Goal: Task Accomplishment & Management: Manage account settings

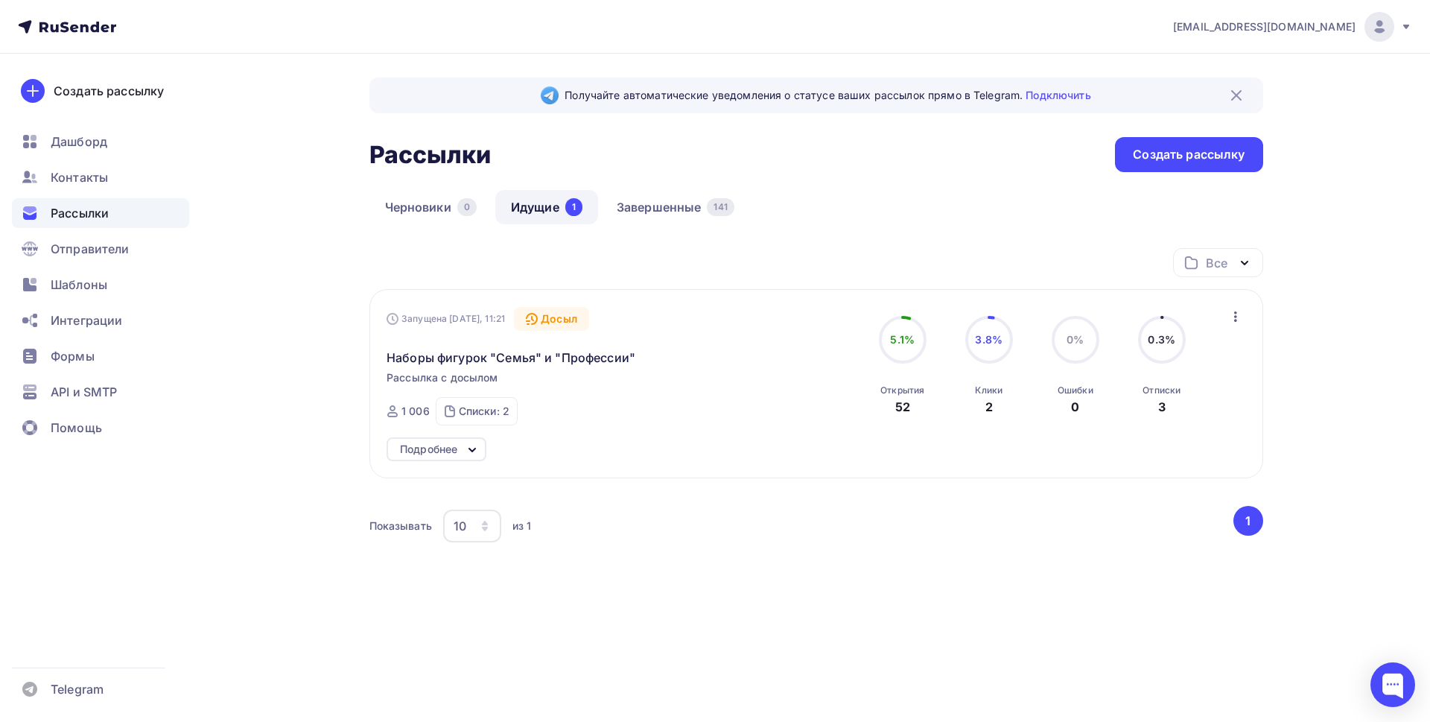
click at [1044, 584] on div "Все Все папки Создать новую папку Запущена Сегодня, 11:21 Досыл Наборы фигурок …" at bounding box center [816, 423] width 894 height 350
click at [68, 178] on span "Контакты" at bounding box center [79, 177] width 57 height 18
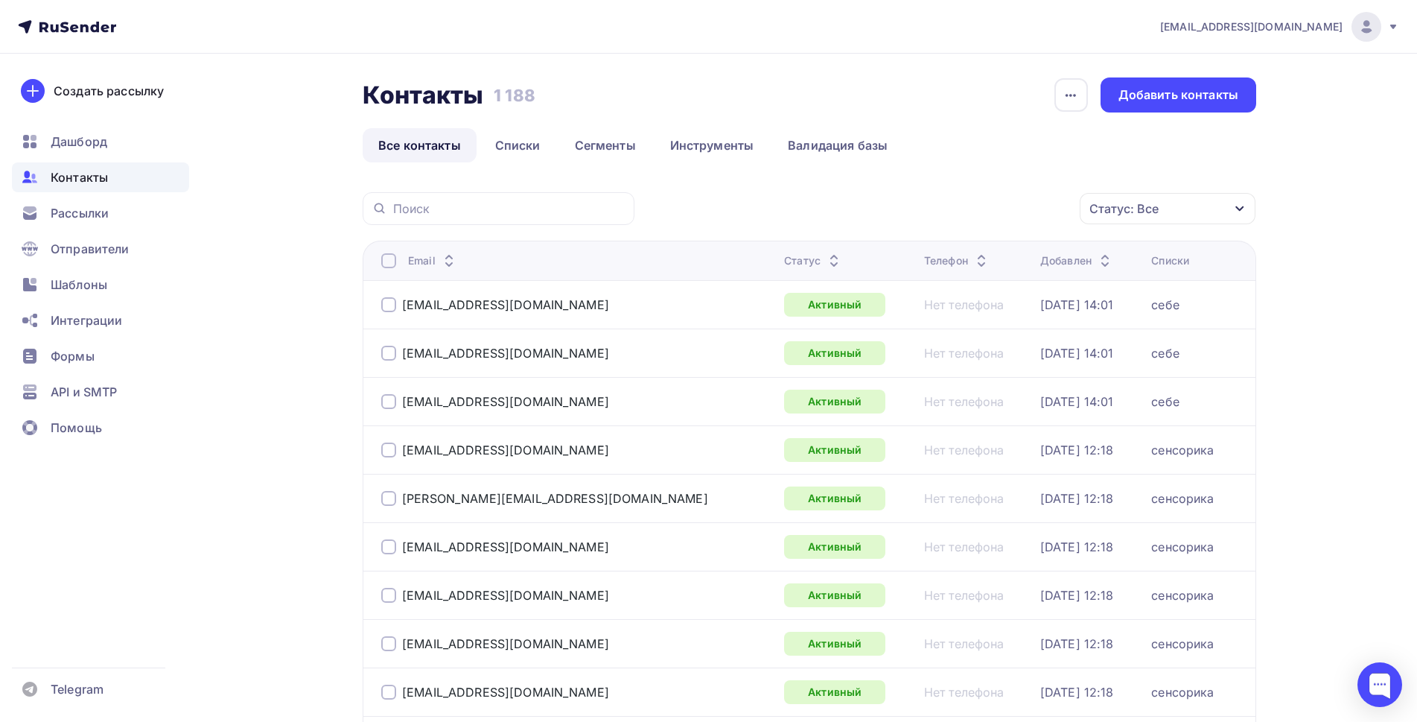
click at [1221, 214] on div "Статус: Все" at bounding box center [1168, 208] width 176 height 31
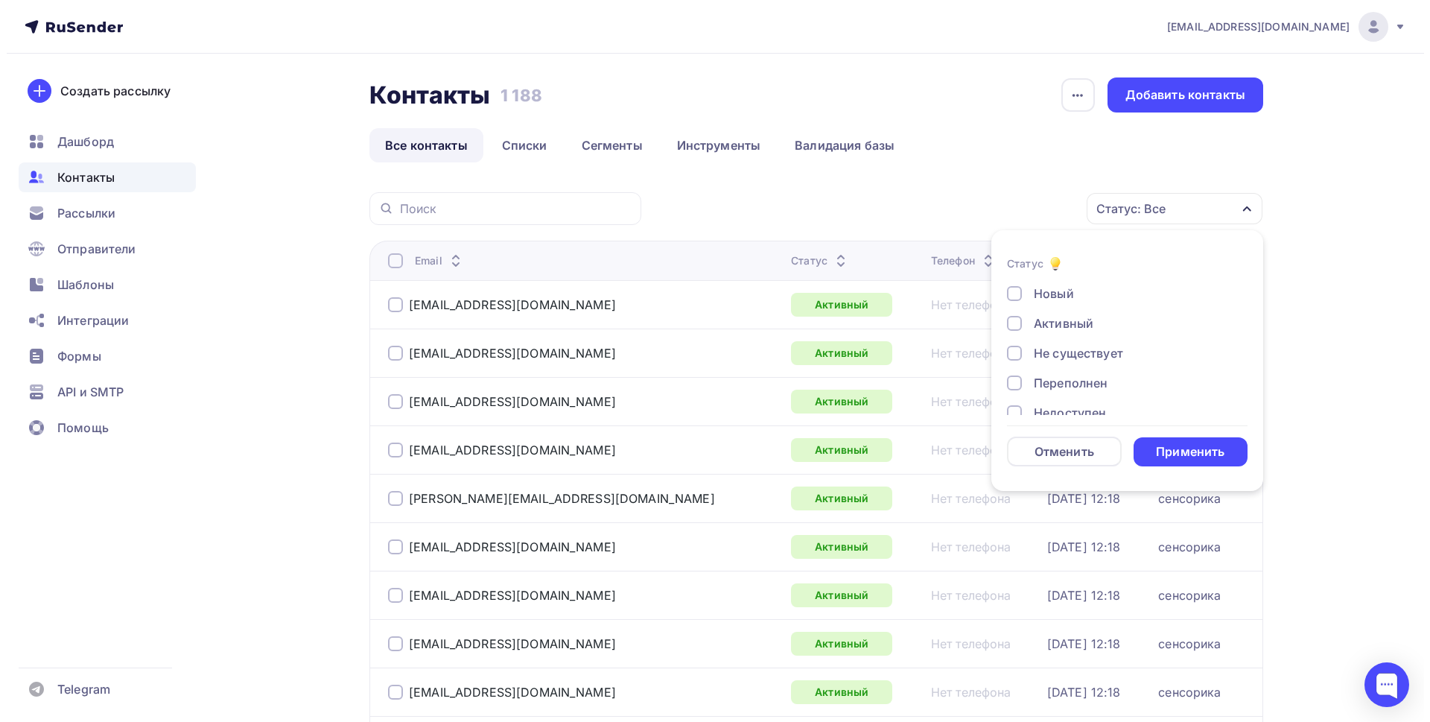
scroll to position [108, 0]
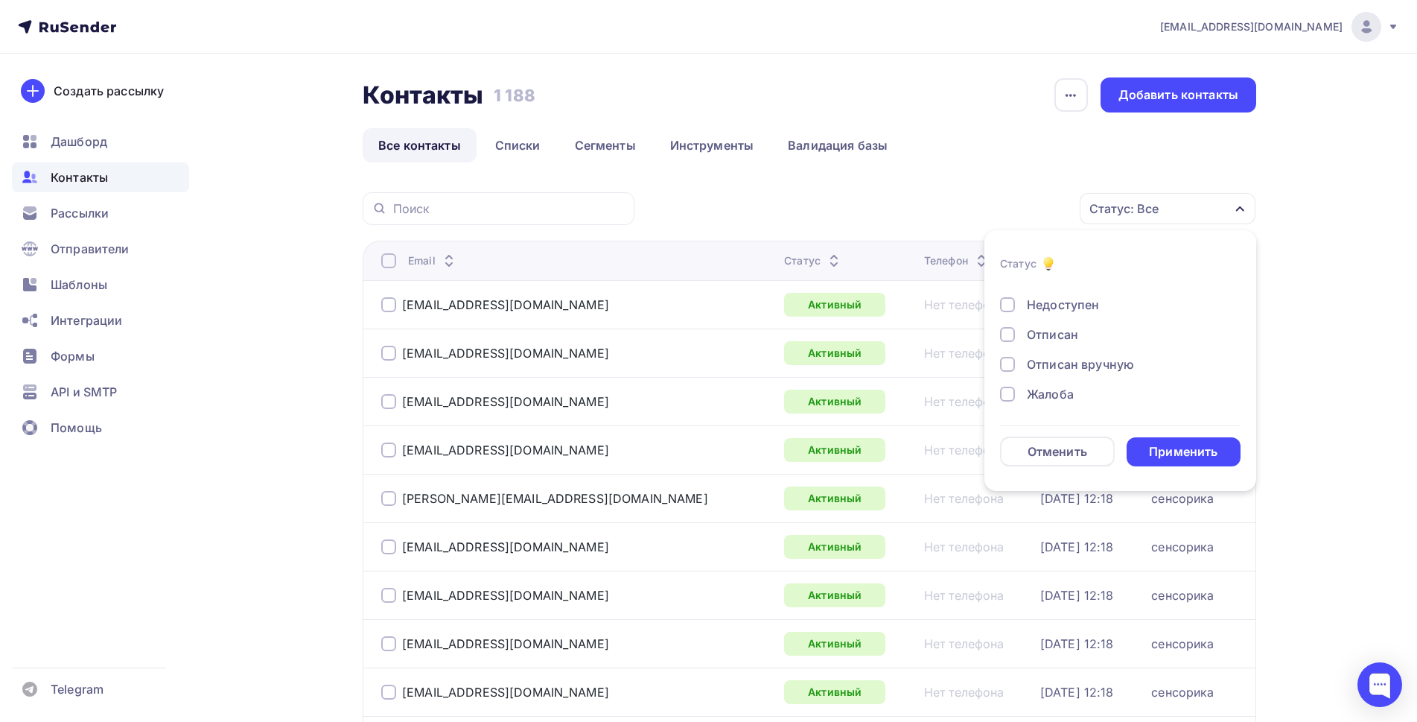
drag, startPoint x: 1009, startPoint y: 336, endPoint x: 1009, endPoint y: 357, distance: 21.6
click at [1008, 336] on div at bounding box center [1007, 334] width 15 height 15
drag, startPoint x: 1009, startPoint y: 363, endPoint x: 1001, endPoint y: 386, distance: 24.5
click at [1009, 363] on div at bounding box center [1007, 364] width 15 height 15
click at [1007, 395] on div at bounding box center [1007, 393] width 15 height 15
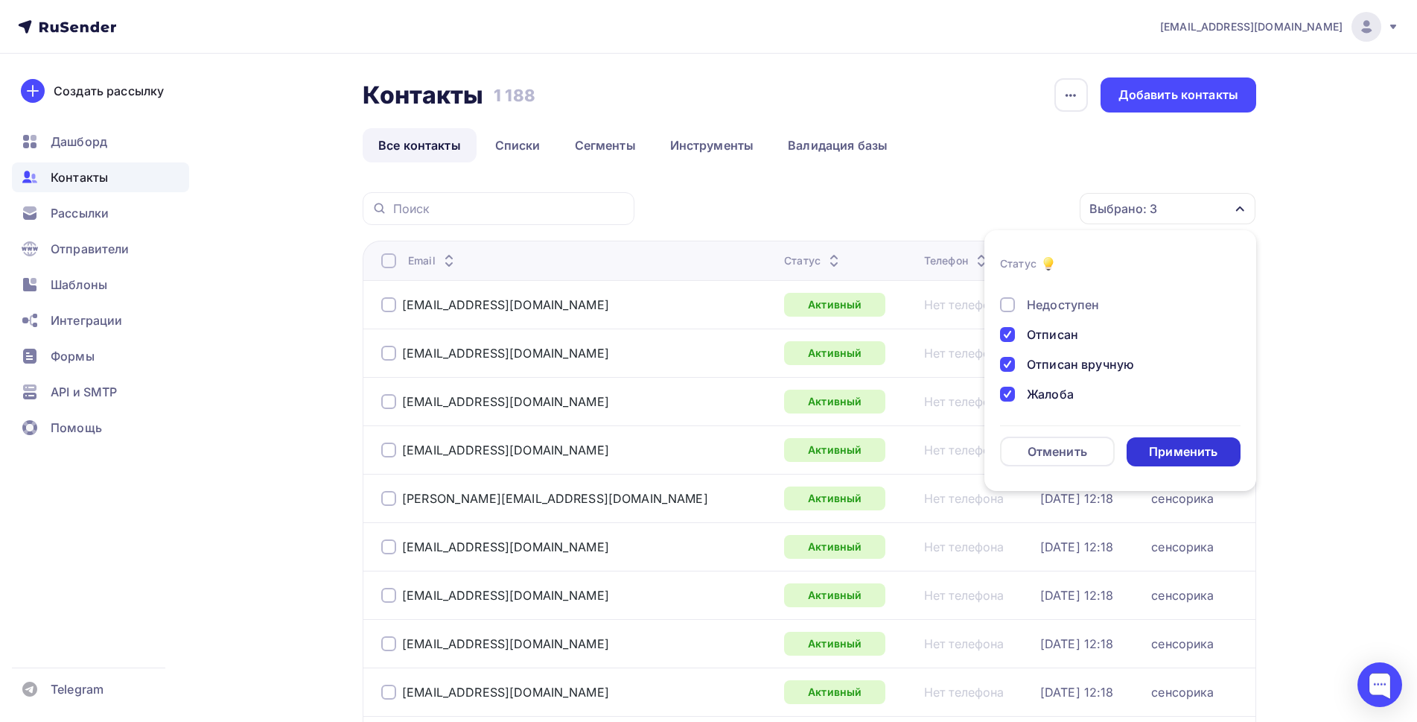
click at [1200, 450] on div "Применить" at bounding box center [1183, 451] width 69 height 17
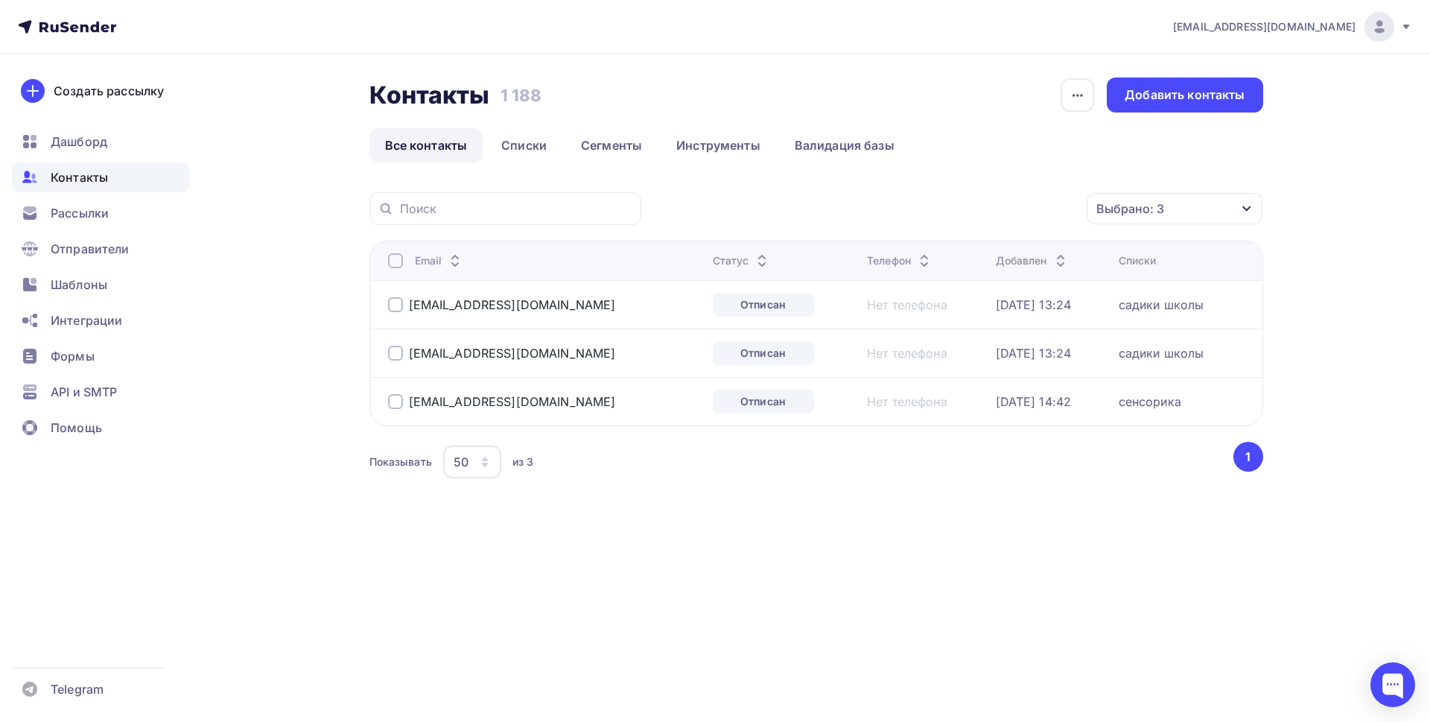
click at [395, 255] on div at bounding box center [395, 260] width 15 height 15
click at [1059, 214] on icon "button" at bounding box center [1055, 209] width 18 height 18
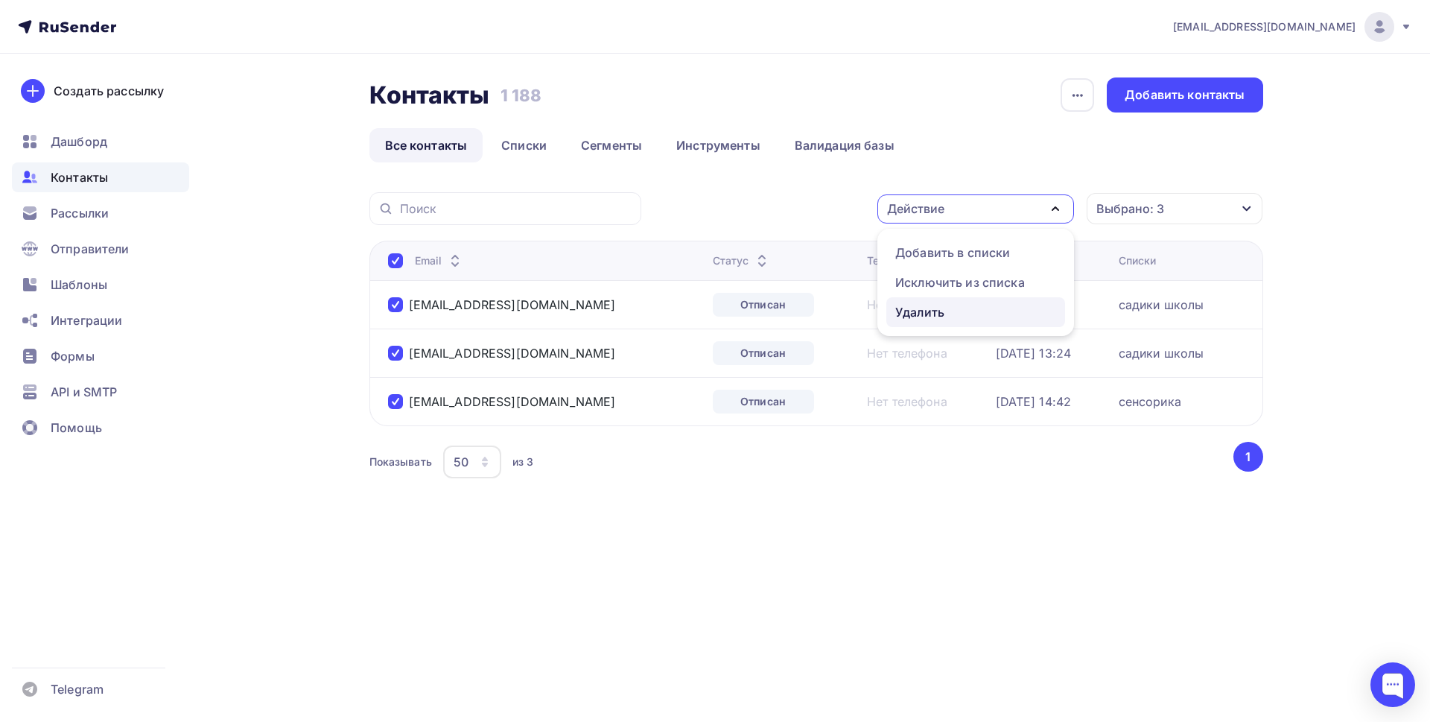
click at [946, 319] on div "Удалить" at bounding box center [975, 312] width 161 height 18
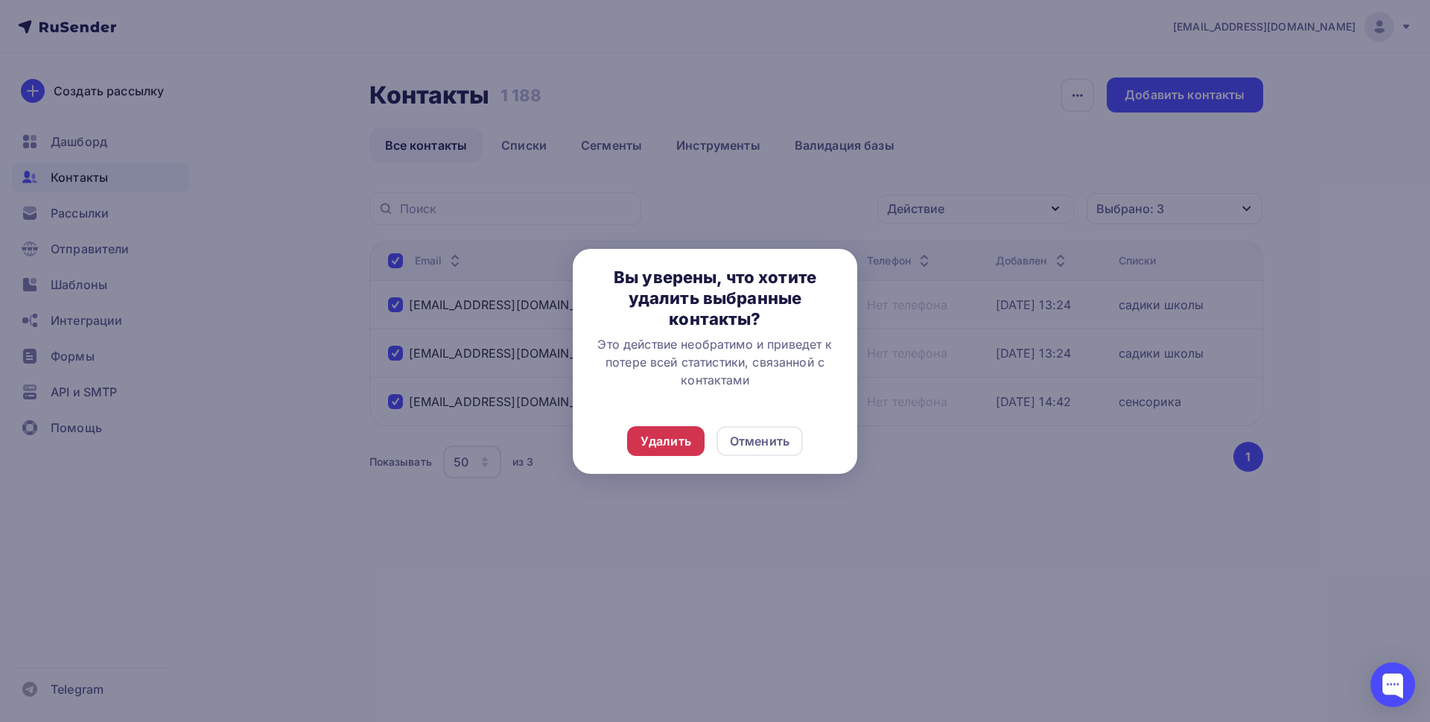
click at [675, 442] on div "Удалить" at bounding box center [665, 441] width 51 height 18
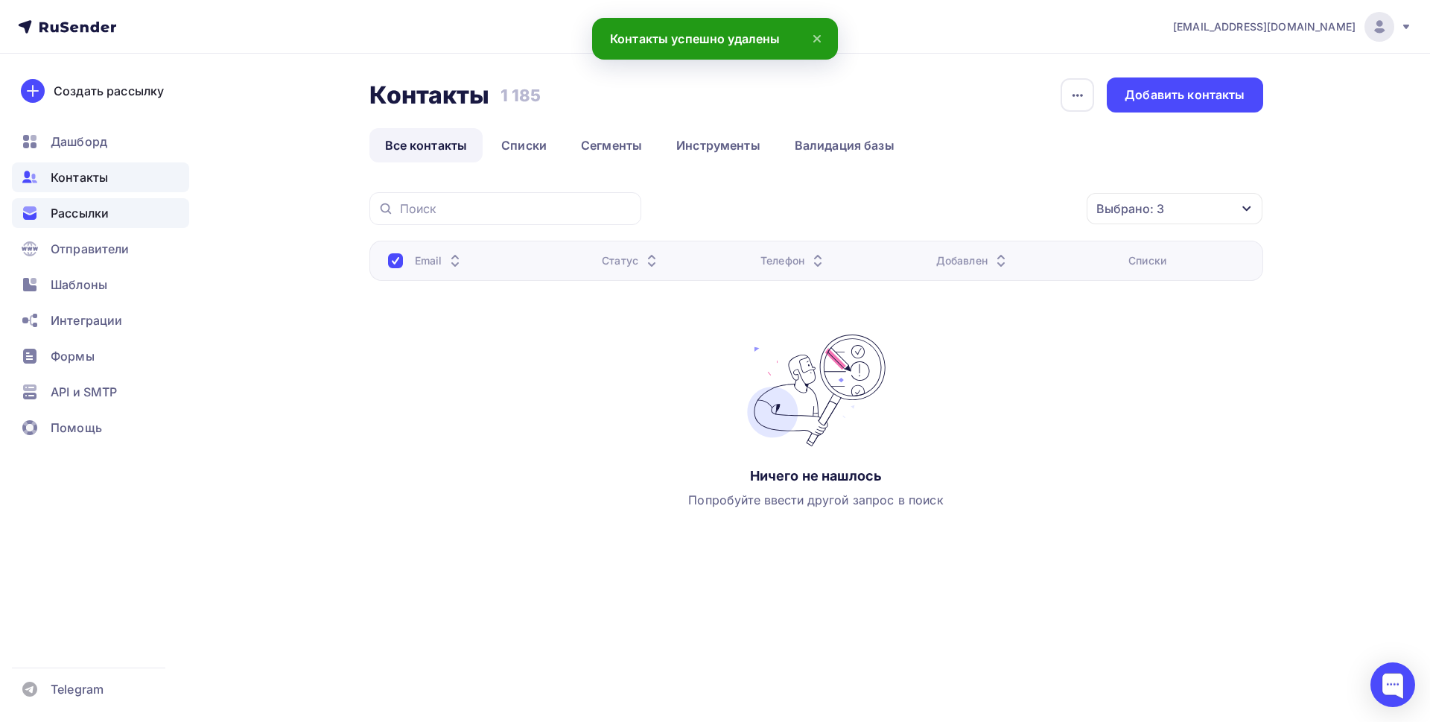
click at [77, 209] on span "Рассылки" at bounding box center [80, 213] width 58 height 18
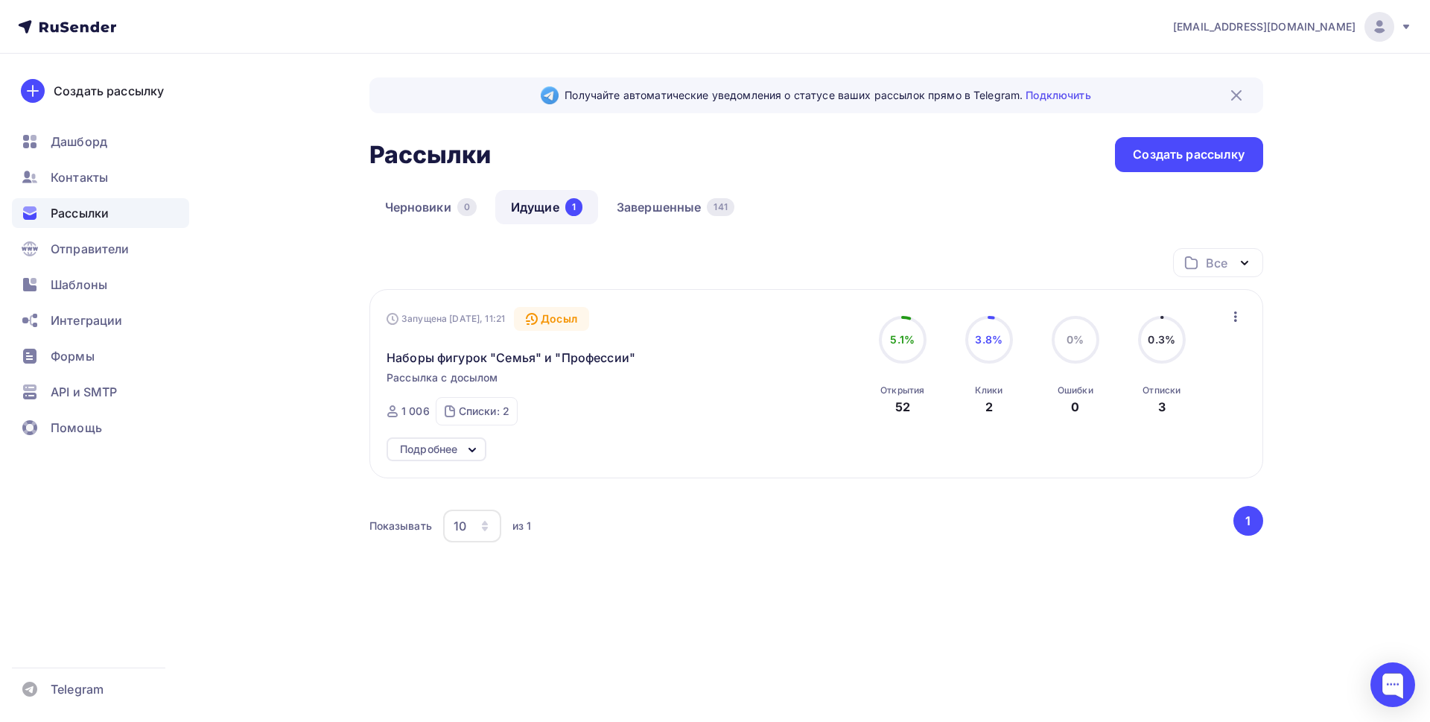
click at [296, 395] on div "Получайте автоматические уведомления о статусе ваших рассылок прямо в Telegram.…" at bounding box center [715, 374] width 1220 height 640
